Goal: Task Accomplishment & Management: Complete application form

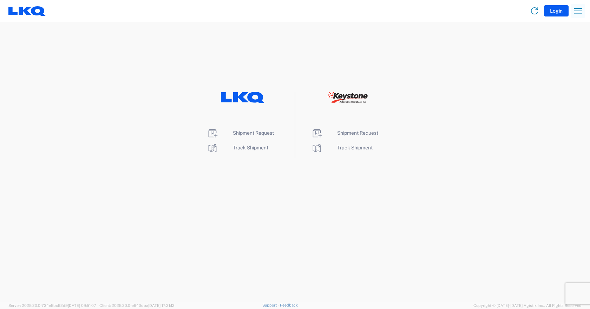
click at [576, 10] on icon "button" at bounding box center [578, 10] width 11 height 11
click at [244, 135] on span "Shipment Request" at bounding box center [253, 133] width 41 height 6
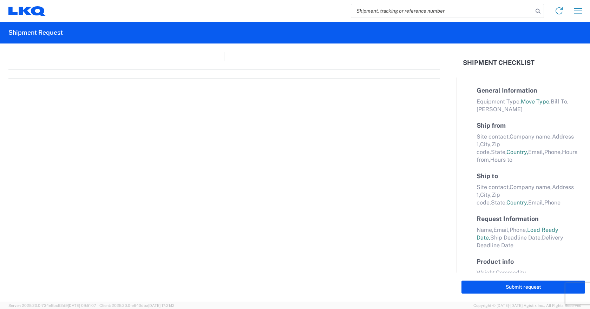
select select "FULL"
select select "LBS"
select select "IN"
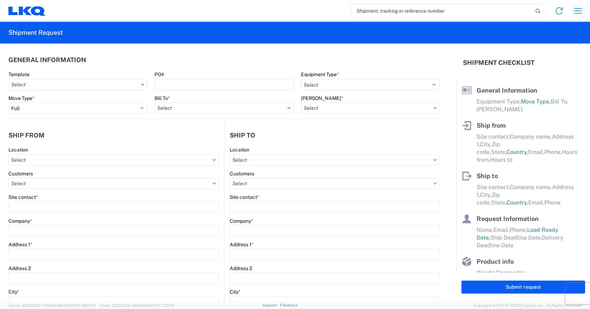
click at [579, 9] on icon "button" at bounding box center [578, 10] width 11 height 11
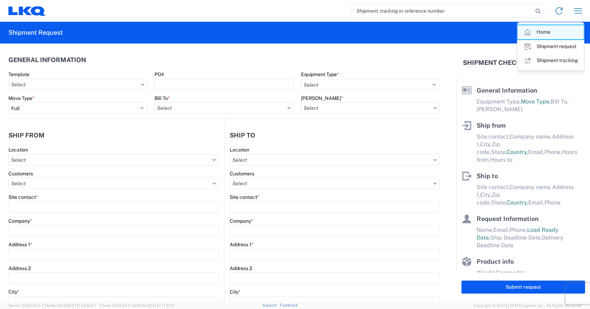
click at [539, 33] on link "Home" at bounding box center [551, 32] width 66 height 14
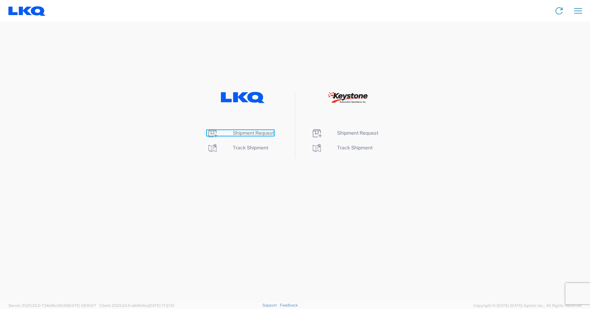
click at [253, 133] on span "Shipment Request" at bounding box center [253, 133] width 41 height 6
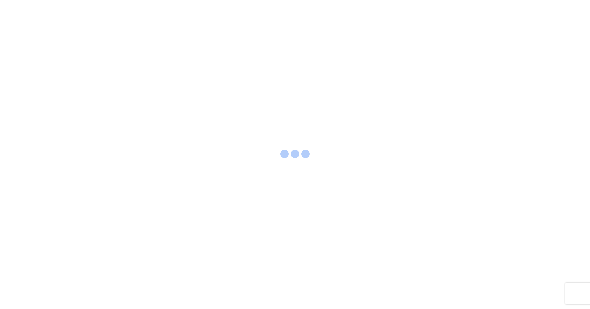
select select "FULL"
select select "LBS"
select select "IN"
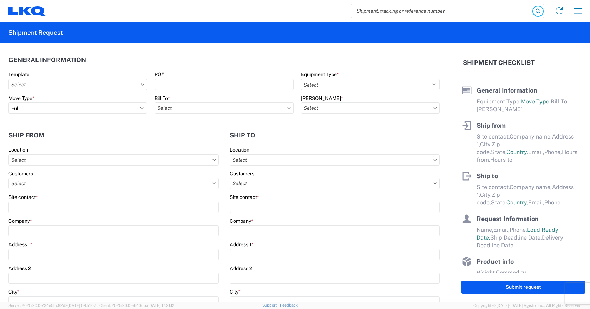
click at [537, 10] on icon at bounding box center [538, 11] width 10 height 10
click at [579, 10] on icon "button" at bounding box center [578, 10] width 11 height 11
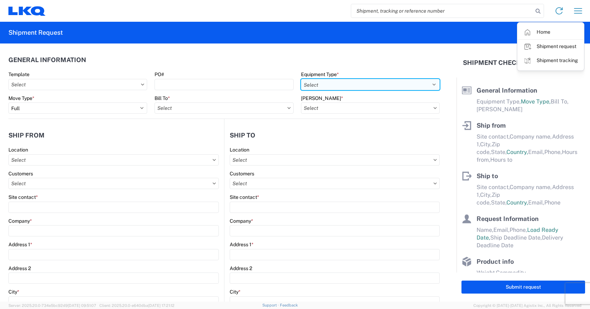
click at [351, 85] on select "Select 53’ Dry Van Flatbed Dropdeck (van) Lowboy (flatbed) Rail" at bounding box center [370, 84] width 139 height 11
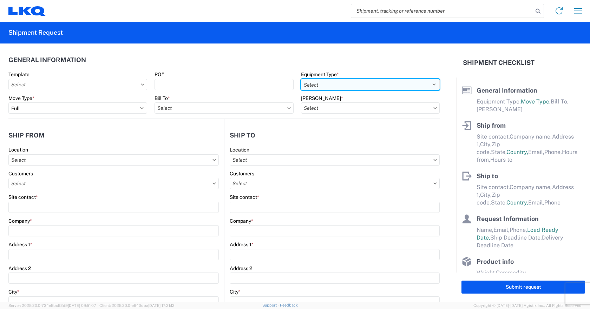
select select "STDV"
click at [301, 79] on select "Select 53’ Dry Van Flatbed Dropdeck (van) Lowboy (flatbed) Rail" at bounding box center [370, 84] width 139 height 11
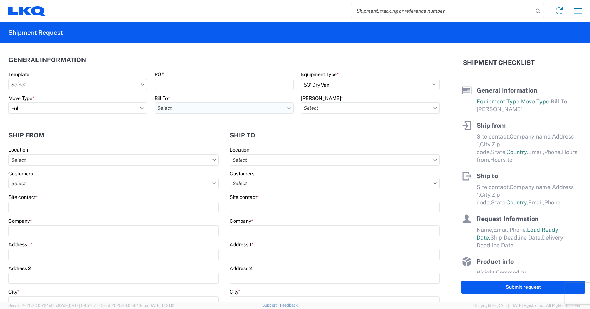
click at [248, 112] on input "text" at bounding box center [224, 108] width 139 height 11
type input "1639"
click at [202, 145] on div "1639 1639 - [US_STATE] - [PERSON_NAME]" at bounding box center [216, 131] width 126 height 32
click at [208, 140] on div "1639 - [US_STATE] - [PERSON_NAME]" at bounding box center [216, 139] width 123 height 11
type input "1639 - [US_STATE] - [PERSON_NAME]"
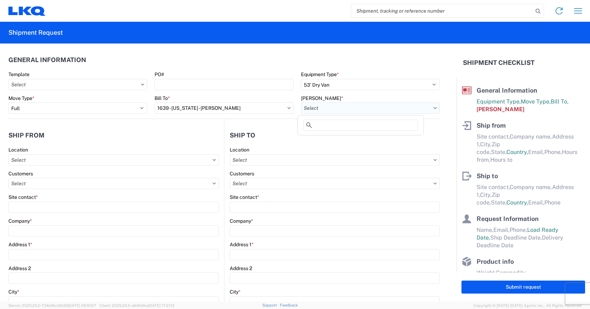
click at [363, 105] on input "text" at bounding box center [370, 108] width 139 height 11
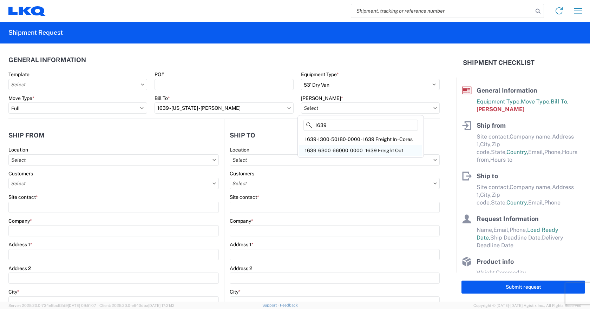
type input "1639"
click at [393, 150] on div "1639-6300-66000-0000 - 1639 Freight Out" at bounding box center [360, 150] width 123 height 11
type input "1639-6300-66000-0000 - 1639 Freight Out"
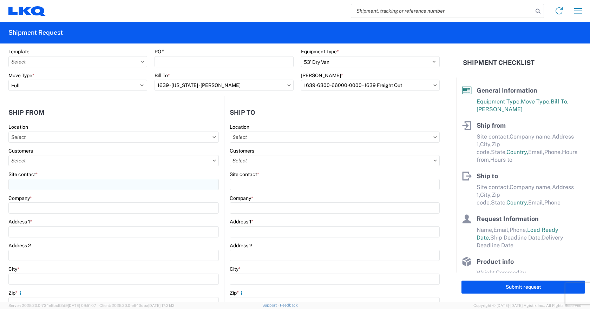
scroll to position [35, 0]
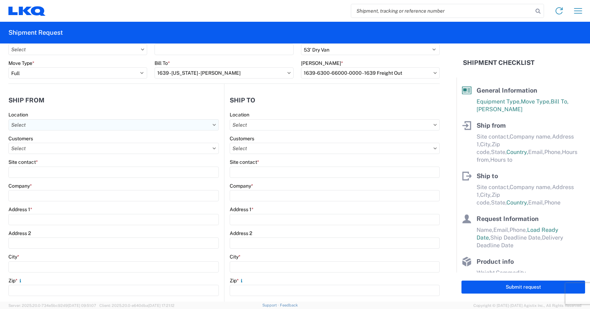
click at [59, 124] on input "text" at bounding box center [113, 124] width 210 height 11
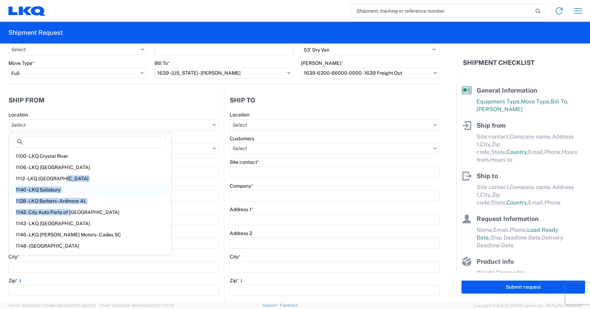
drag, startPoint x: 64, startPoint y: 192, endPoint x: 76, endPoint y: 189, distance: 12.3
click at [76, 189] on div "1100 - LKQ Crystal River 1106 - LKQ [GEOGRAPHIC_DATA] 1112 - LKQ [GEOGRAPHIC_DA…" at bounding box center [90, 202] width 160 height 103
click at [184, 188] on div "Company *" at bounding box center [113, 186] width 210 height 6
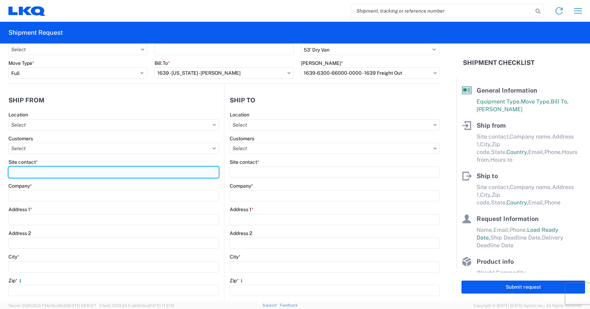
click at [62, 169] on input "Site contact *" at bounding box center [113, 172] width 210 height 11
type input "[PERSON_NAME]"
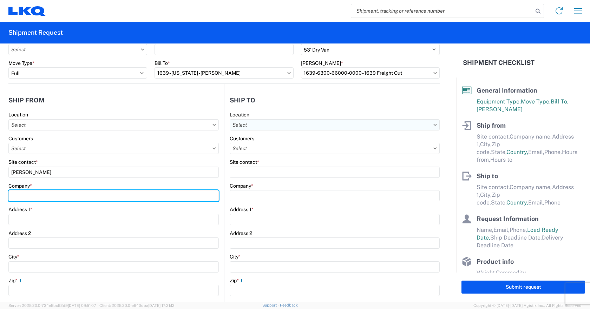
type input "SATELLITE AUTOMOTIVE"
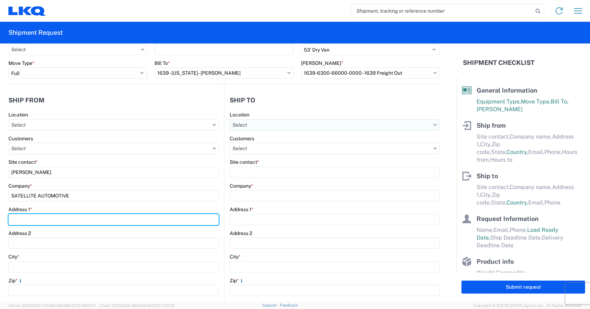
type input "[STREET_ADDRESS]"
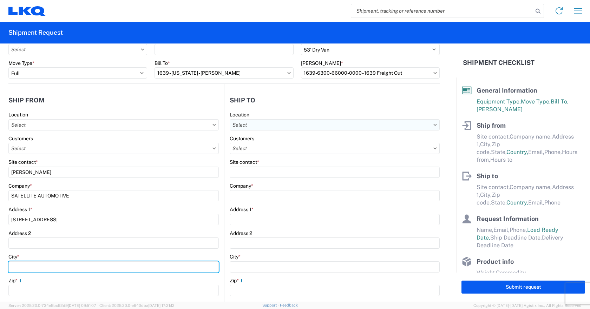
type input "BLUE POINT"
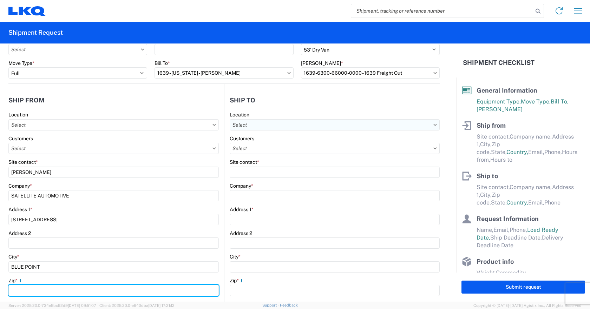
type input "11715"
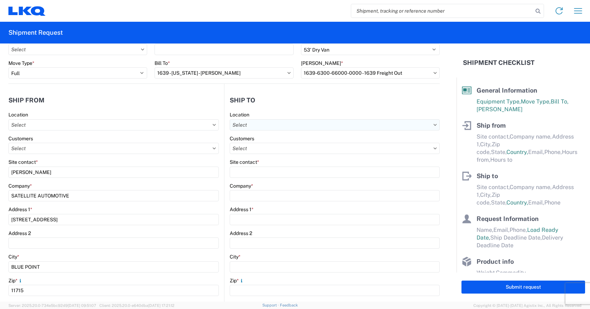
select select "NY"
type input "tompollari"[PERSON_NAME]" <[EMAIL_ADDRESS][DOMAIN_NAME]>"
type input "3475333036"
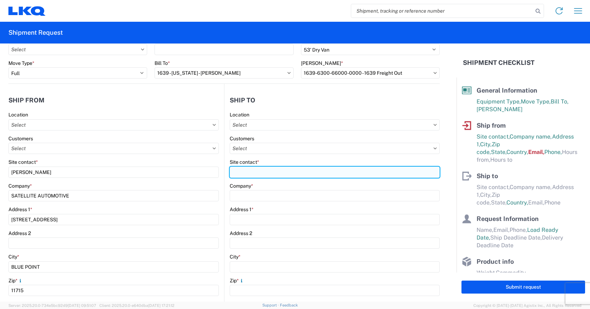
click at [295, 173] on input "Site contact *" at bounding box center [335, 172] width 210 height 11
type input "[PERSON_NAME]"
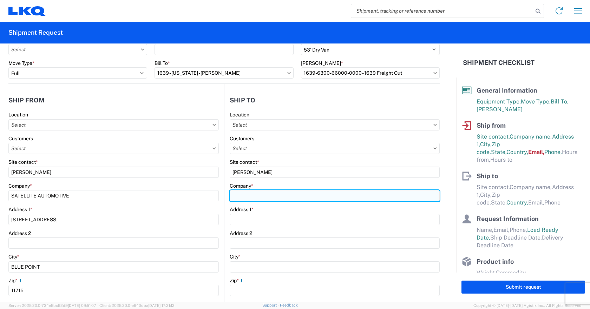
type input "LKQ Corporation"
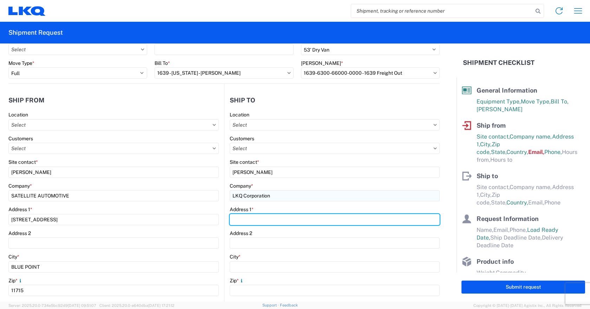
type input "[STREET_ADDRESS]"
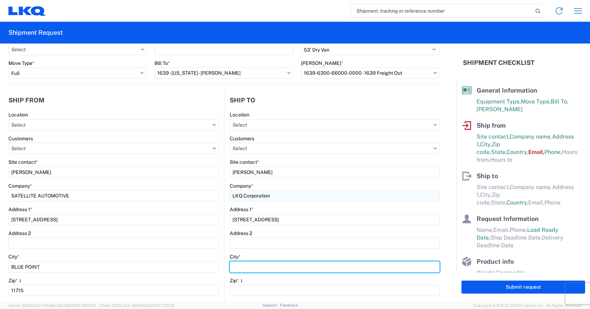
type input "[GEOGRAPHIC_DATA]"
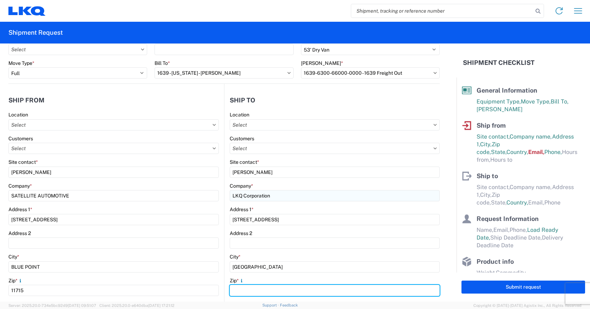
type input "30336"
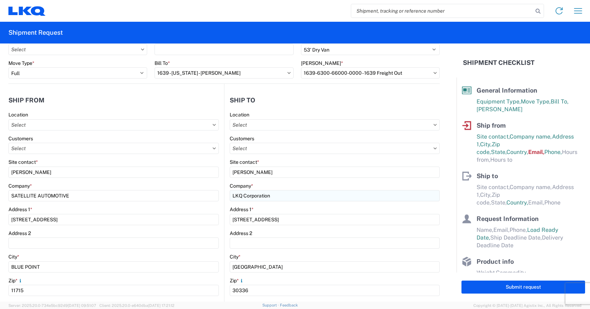
select select "GA"
type input "6783998501"
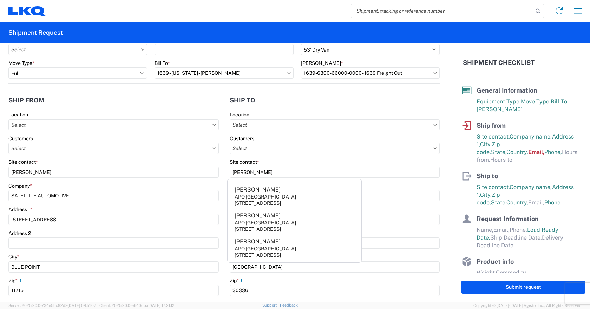
click at [338, 117] on div "Location" at bounding box center [335, 115] width 210 height 6
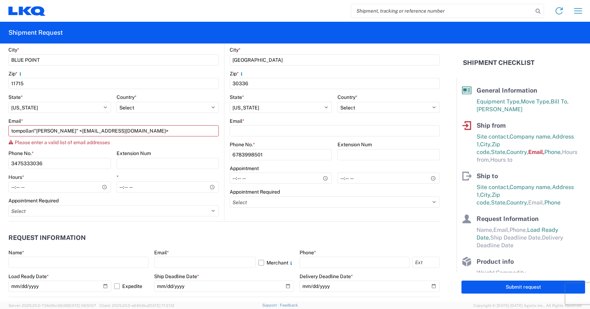
scroll to position [246, 0]
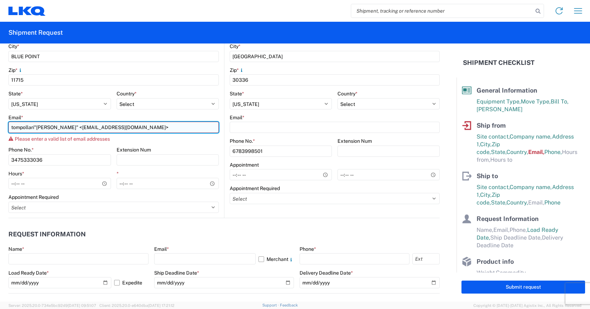
click at [135, 128] on input "tompollari"[PERSON_NAME]" <[EMAIL_ADDRESS][DOMAIN_NAME]>" at bounding box center [113, 127] width 210 height 11
type input "[EMAIL_ADDRESS][DOMAIN_NAME]"
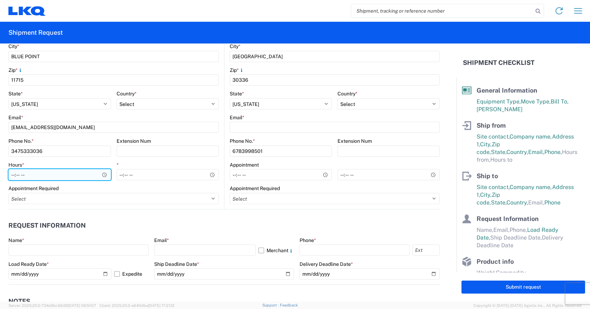
click at [102, 175] on input "Hours *" at bounding box center [59, 174] width 103 height 11
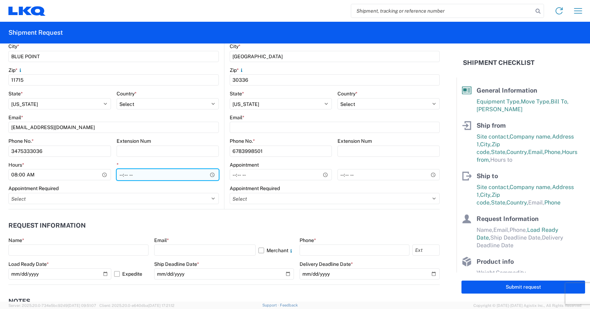
type input "08:00"
click at [209, 176] on input "*" at bounding box center [168, 174] width 103 height 11
type input "16:00"
click at [200, 178] on input "16:00" at bounding box center [168, 174] width 103 height 11
drag, startPoint x: 168, startPoint y: 232, endPoint x: 186, endPoint y: 215, distance: 24.6
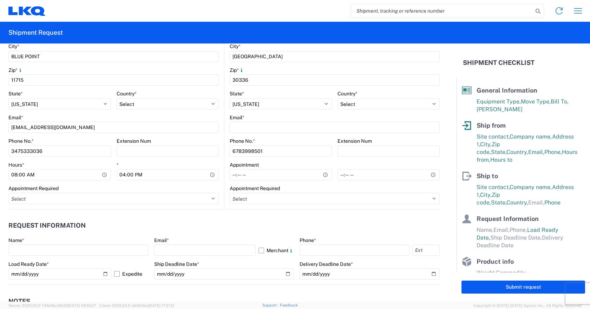
click at [169, 231] on header "Request Information" at bounding box center [223, 226] width 431 height 16
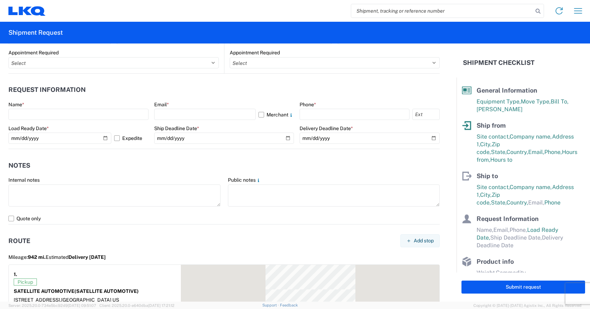
scroll to position [386, 0]
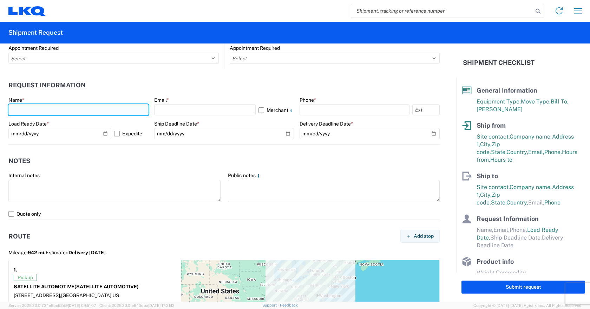
click at [60, 110] on input "text" at bounding box center [78, 109] width 140 height 11
type input "[PERSON_NAME]"
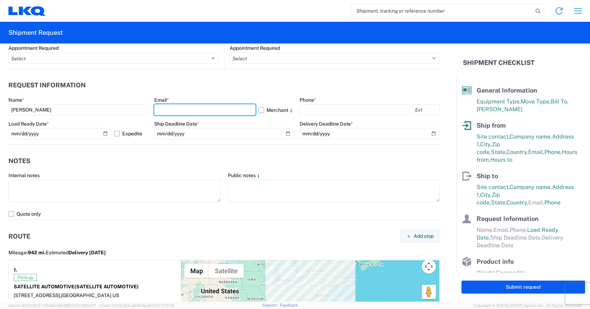
type input "[EMAIL_ADDRESS][DOMAIN_NAME]"
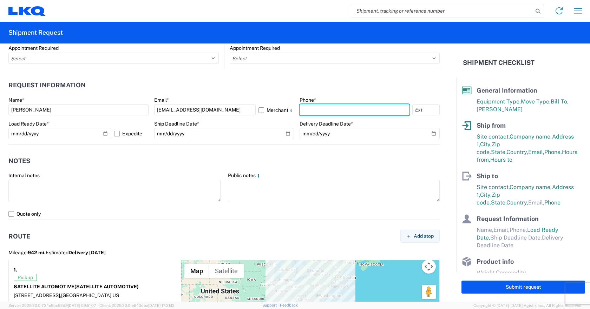
type input "9084211132"
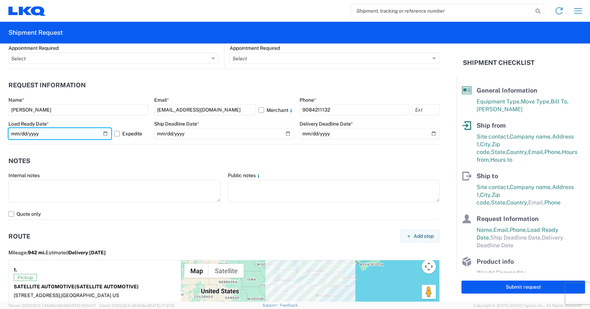
click at [103, 135] on input "[DATE]" at bounding box center [59, 133] width 103 height 11
type input "[DATE]"
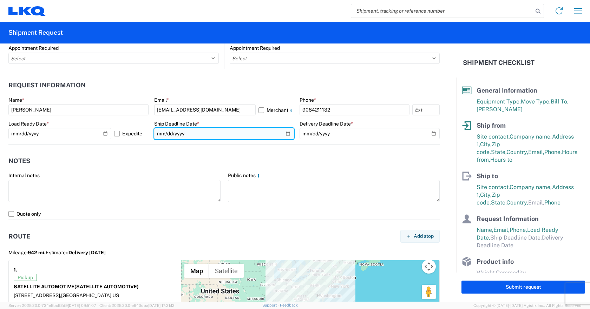
click at [286, 135] on input "date" at bounding box center [224, 133] width 140 height 11
type input "[DATE]"
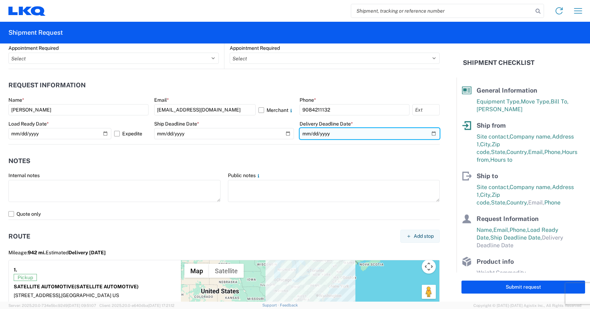
drag, startPoint x: 429, startPoint y: 133, endPoint x: 425, endPoint y: 135, distance: 4.7
click at [430, 133] on input "date" at bounding box center [370, 133] width 140 height 11
type input "[DATE]"
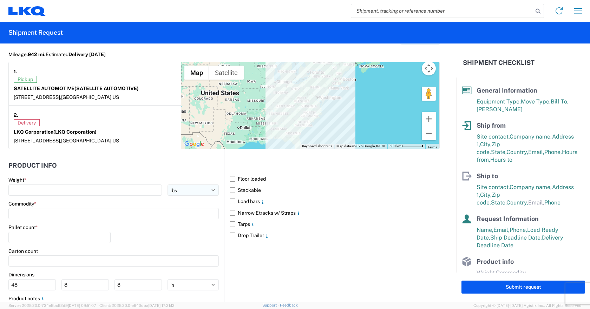
scroll to position [597, 0]
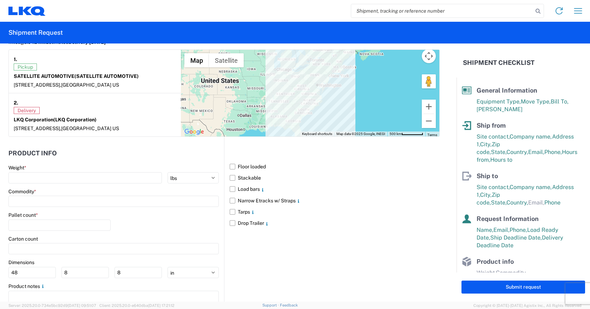
click at [226, 167] on main "Floor loaded Stackable Load bars Narrow Etracks w/ Straps Tarps Drop Trailer" at bounding box center [331, 195] width 215 height 68
click at [230, 167] on label "Floor loaded" at bounding box center [335, 166] width 210 height 11
click at [0, 0] on input "Floor loaded" at bounding box center [0, 0] width 0 height 0
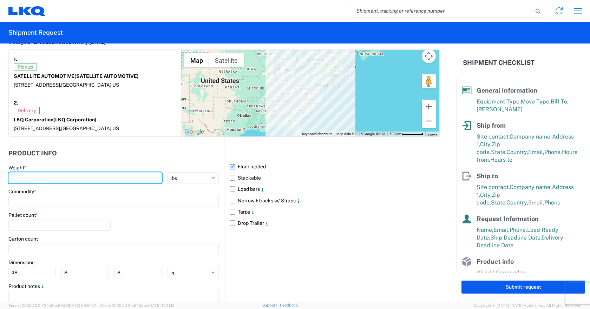
click at [103, 179] on input "number" at bounding box center [85, 177] width 154 height 11
type input "43500"
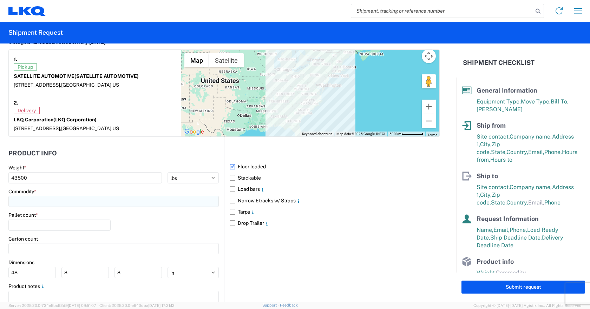
click at [99, 202] on input at bounding box center [113, 201] width 210 height 11
click at [99, 203] on input at bounding box center [113, 201] width 210 height 11
type input "2"
type input "A"
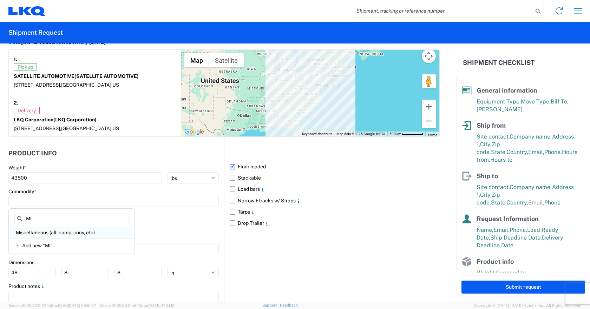
type input "MI"
click at [76, 231] on div "Miscellaneous (alt, comp, conv, etc)" at bounding box center [71, 232] width 123 height 11
type input "Miscellaneous (alt, comp, conv, etc)"
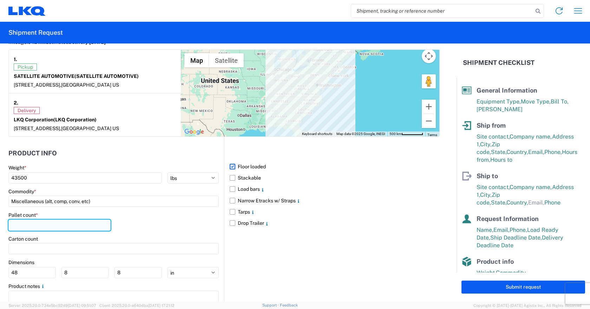
click at [59, 224] on input "number" at bounding box center [59, 225] width 102 height 11
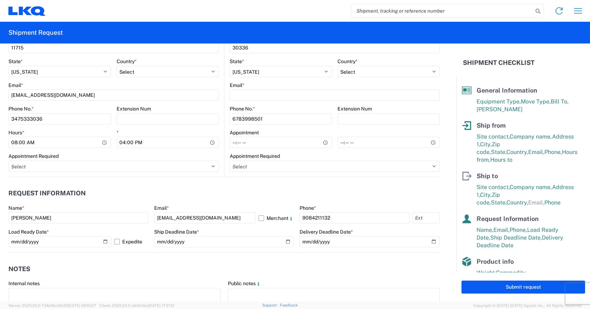
scroll to position [275, 0]
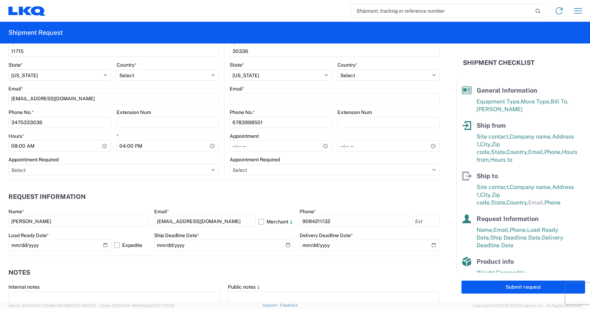
type input "24"
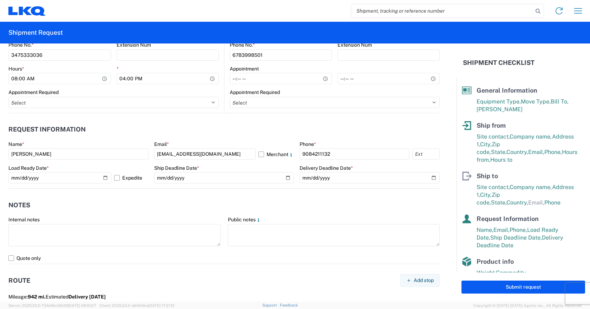
scroll to position [345, 0]
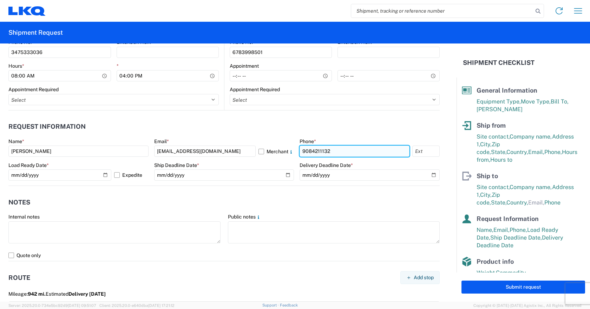
drag, startPoint x: 300, startPoint y: 152, endPoint x: 309, endPoint y: 154, distance: 8.6
click at [300, 152] on input "9084211132" at bounding box center [355, 151] width 110 height 11
click at [307, 151] on input "9084211132" at bounding box center [355, 151] width 110 height 11
click at [318, 151] on input "908-4211132" at bounding box center [355, 151] width 110 height 11
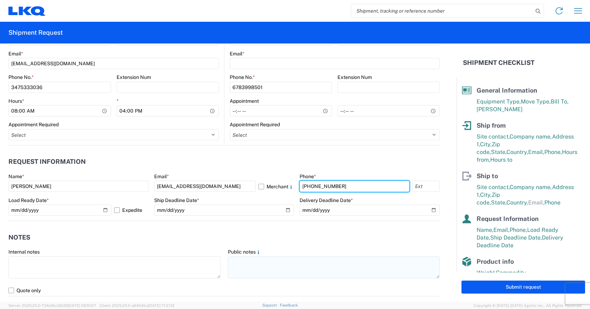
scroll to position [275, 0]
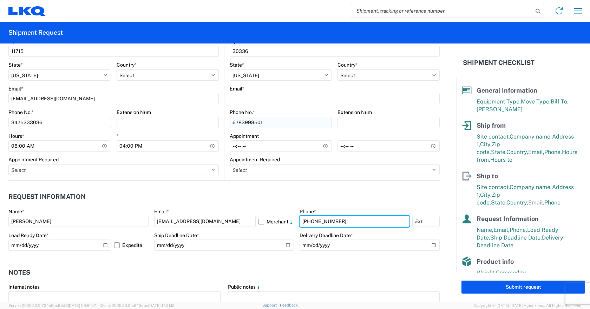
type input "[PHONE_NUMBER]"
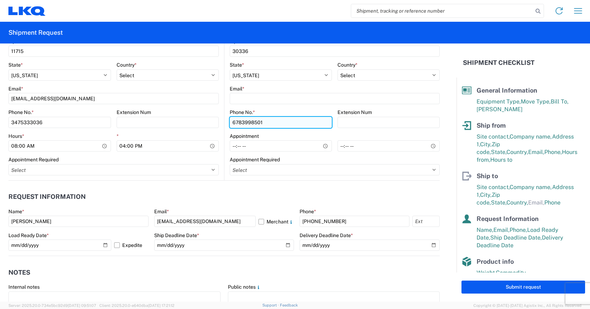
click at [238, 122] on input "6783998501" at bounding box center [281, 122] width 102 height 11
click at [249, 121] on input "678-3998501" at bounding box center [281, 122] width 102 height 11
type input "[PHONE_NUMBER]"
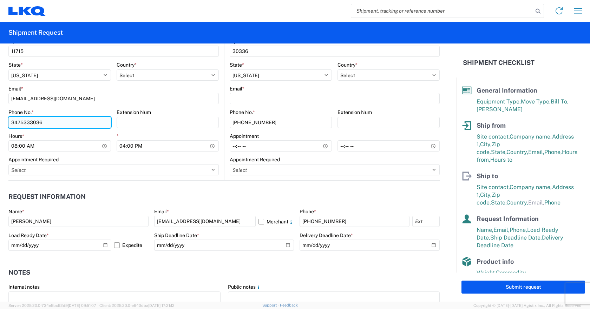
drag, startPoint x: 19, startPoint y: 121, endPoint x: 26, endPoint y: 128, distance: 9.5
click at [20, 122] on input "3475333036" at bounding box center [59, 122] width 103 height 11
click at [30, 122] on input "347-5333036" at bounding box center [59, 122] width 103 height 11
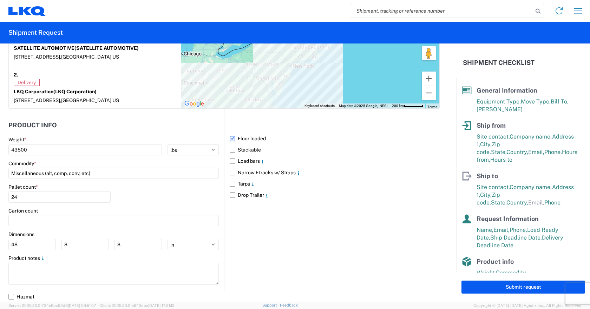
scroll to position [626, 0]
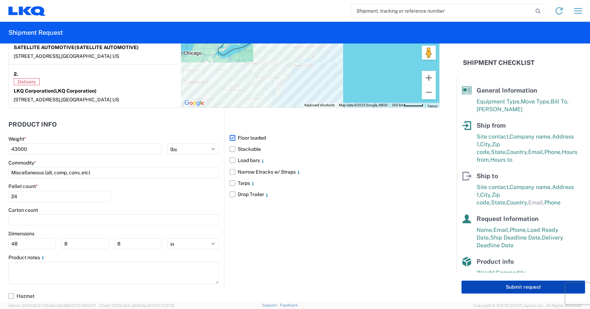
type input "[PHONE_NUMBER]"
click at [529, 291] on button "Submit request" at bounding box center [524, 287] width 124 height 13
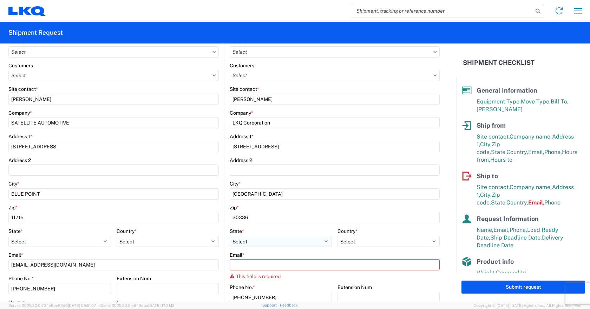
scroll to position [107, 0]
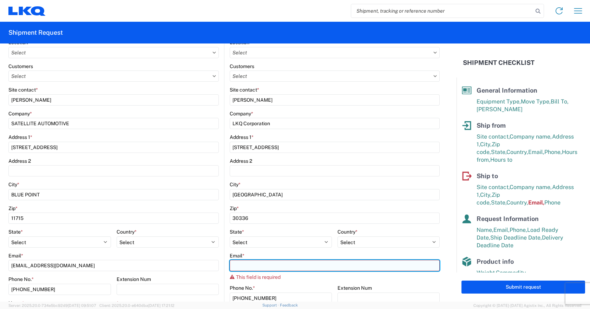
click at [294, 261] on input "Email *" at bounding box center [335, 265] width 210 height 11
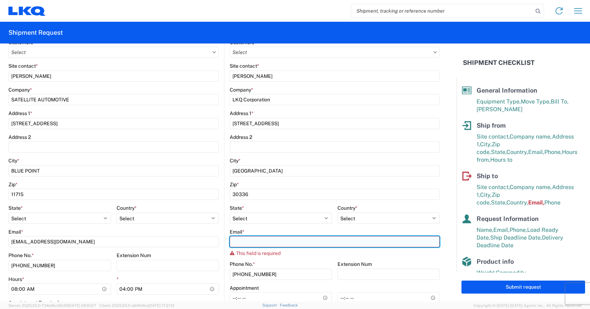
scroll to position [143, 0]
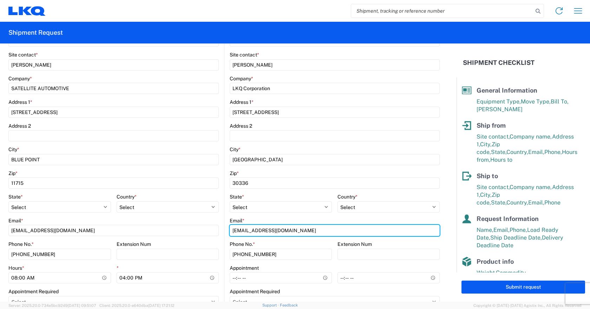
type input "[EMAIL_ADDRESS][DOMAIN_NAME]"
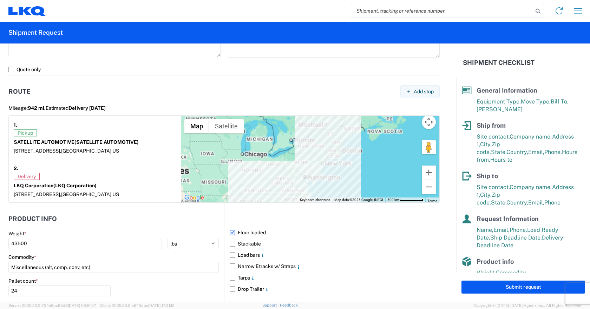
scroll to position [564, 0]
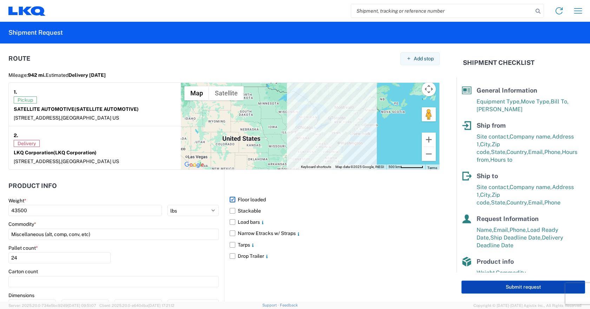
click at [494, 289] on button "Submit request" at bounding box center [524, 287] width 124 height 13
